Goal: Find contact information: Find contact information

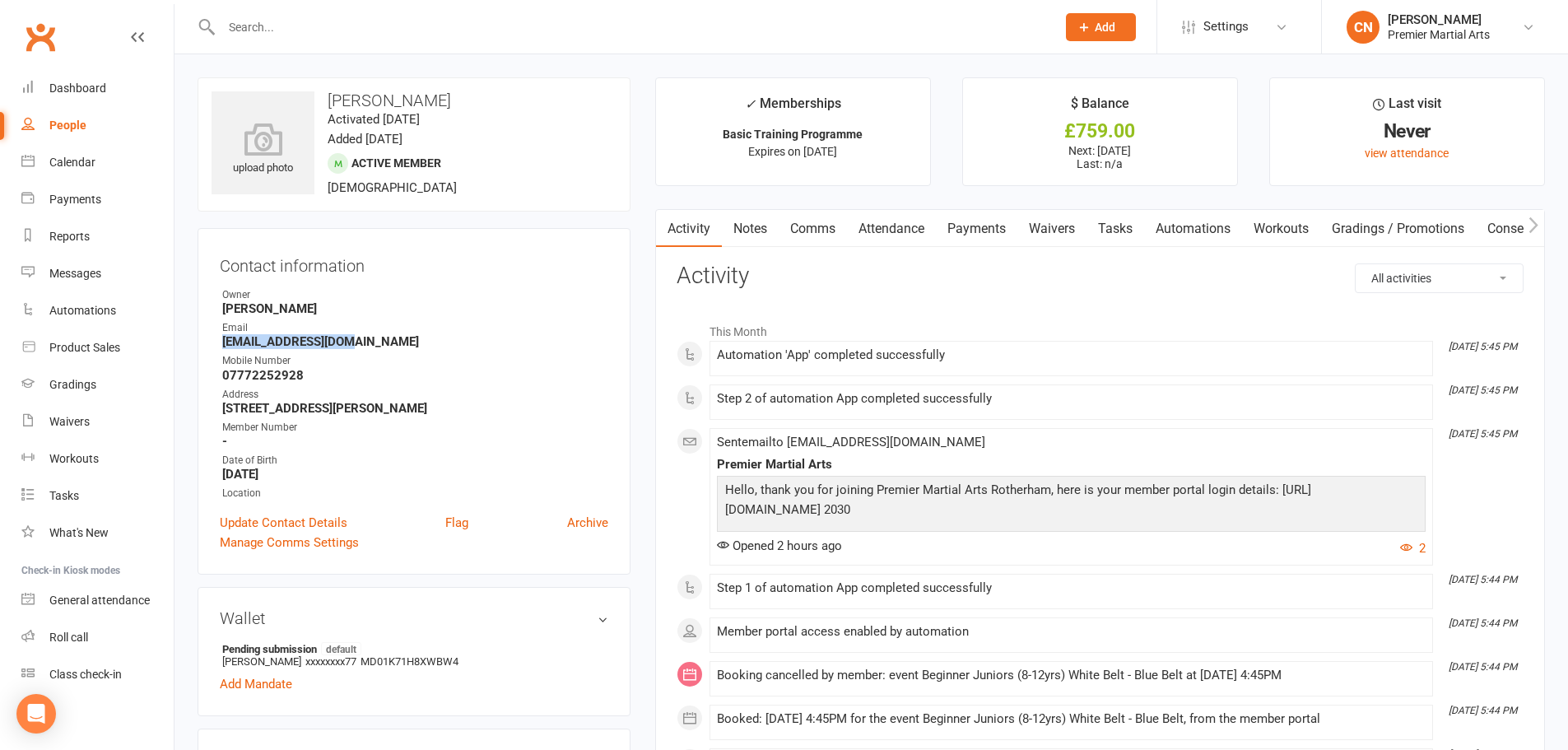
drag, startPoint x: 358, startPoint y: 343, endPoint x: 217, endPoint y: 347, distance: 141.1
click at [217, 347] on div "Contact information Owner [PERSON_NAME] Email [EMAIL_ADDRESS][DOMAIN_NAME] Mobi…" at bounding box center [414, 401] width 433 height 347
copy strong "[EMAIL_ADDRESS][DOMAIN_NAME]"
